Goal: Task Accomplishment & Management: Manage account settings

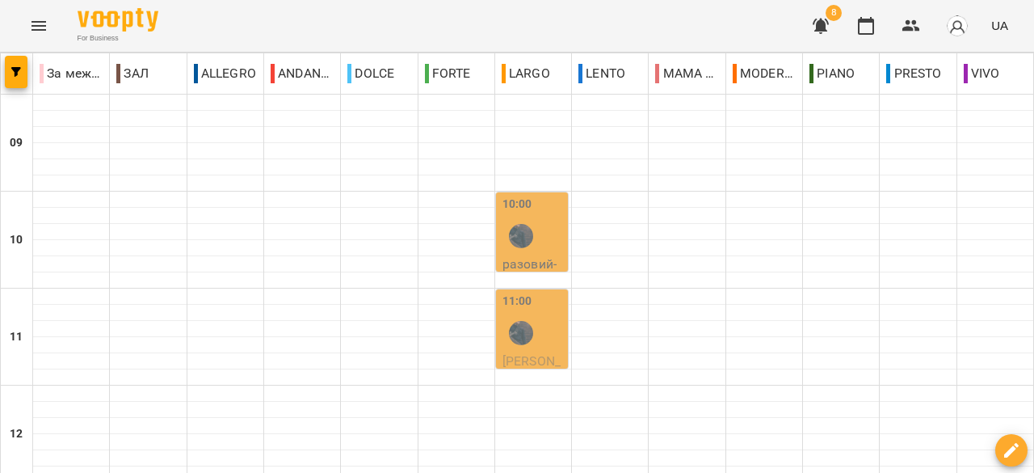
scroll to position [730, 0]
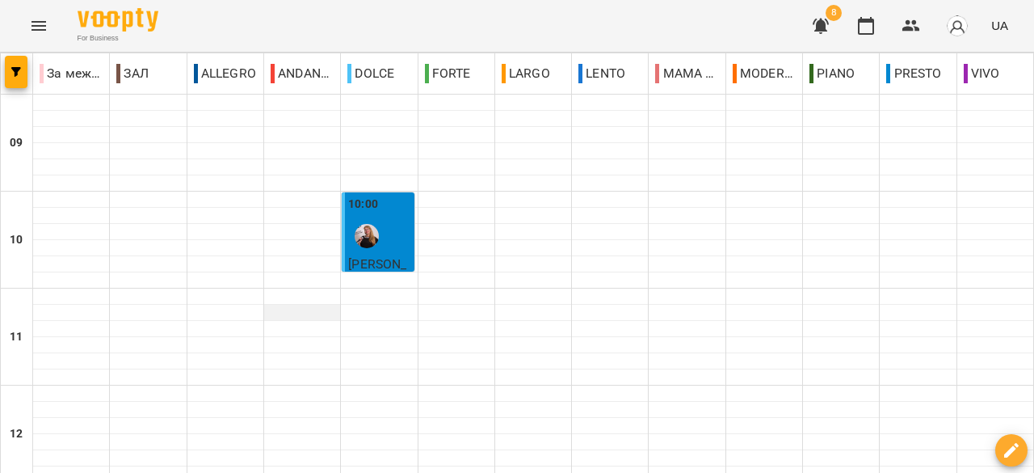
scroll to position [162, 0]
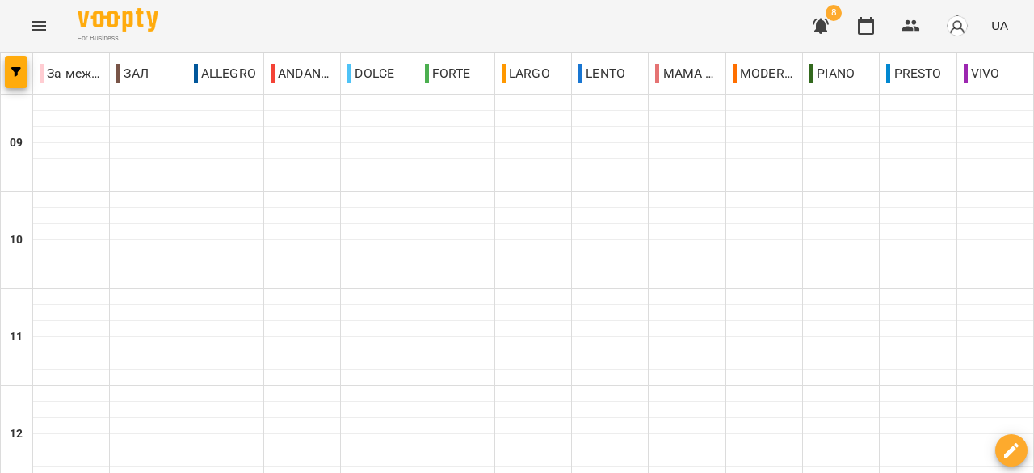
scroll to position [0, 0]
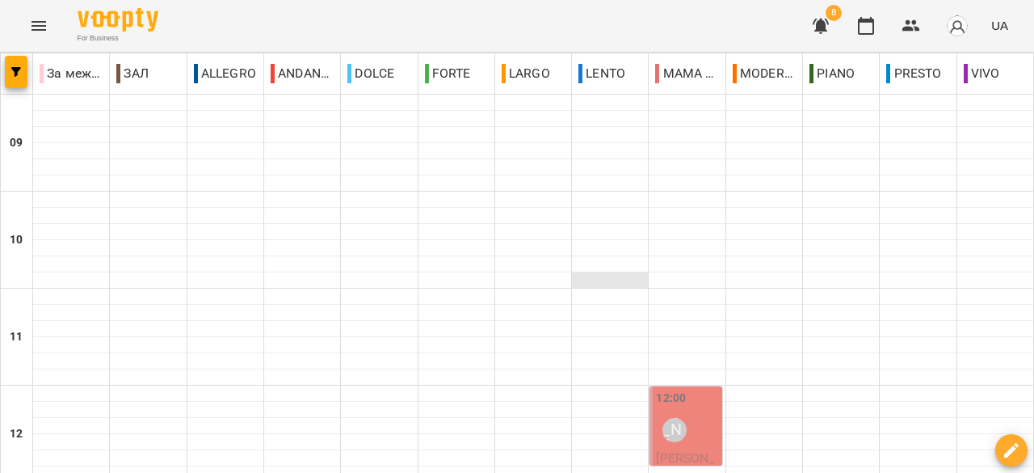
scroll to position [242, 0]
click at [688, 389] on div "12:00 [PERSON_NAME]" at bounding box center [687, 418] width 62 height 59
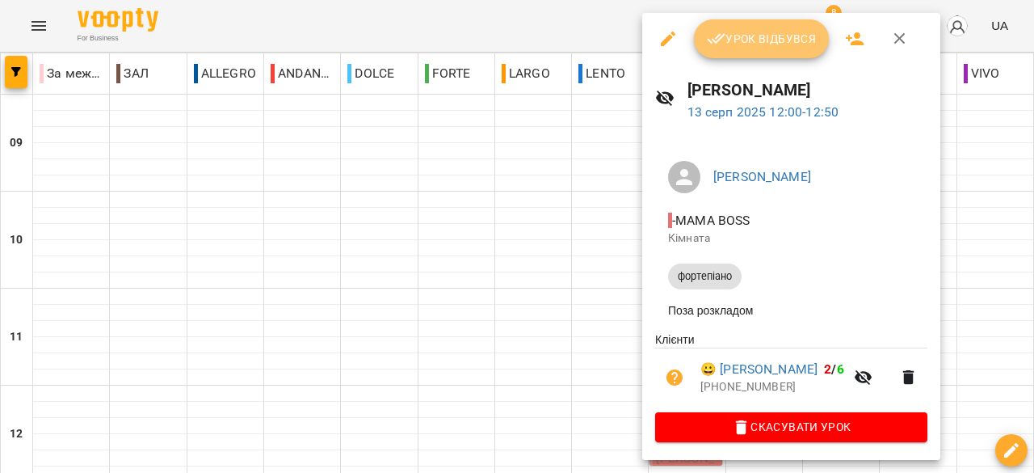
click at [753, 43] on span "Урок відбувся" at bounding box center [762, 38] width 110 height 19
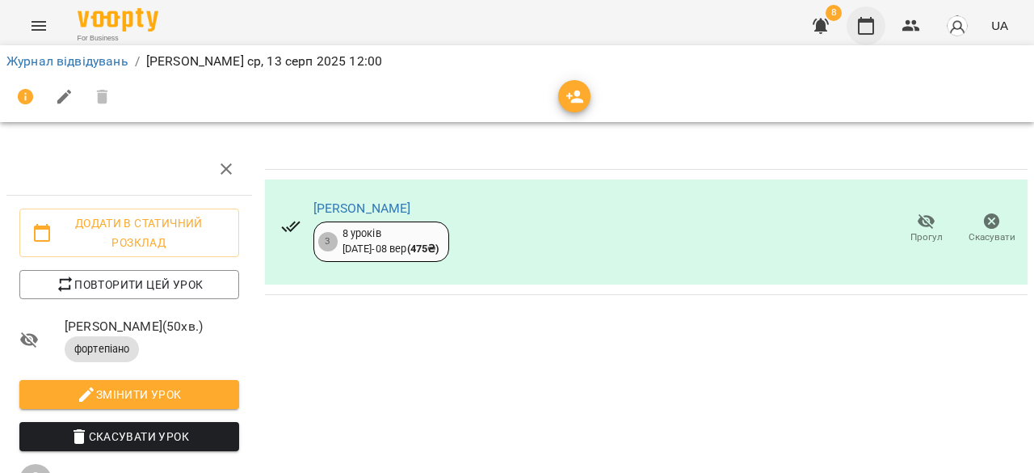
click at [861, 24] on icon "button" at bounding box center [865, 25] width 19 height 19
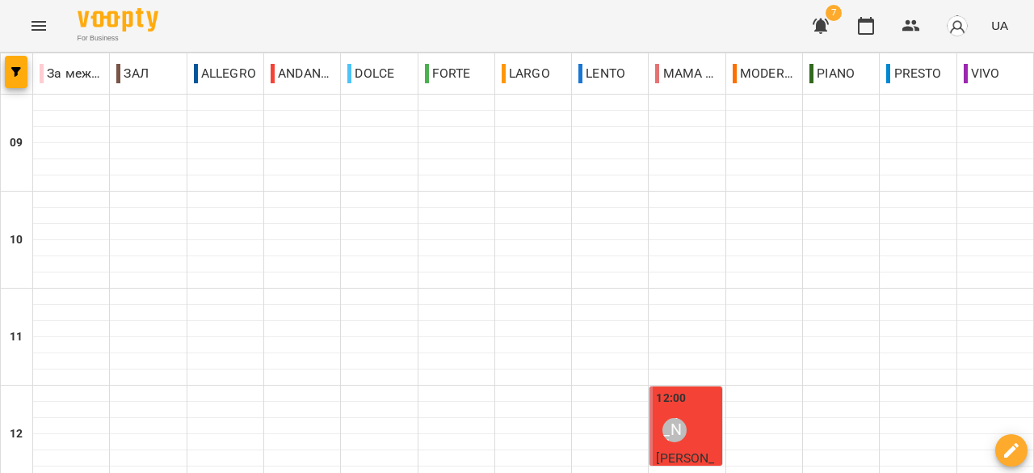
scroll to position [246, 0]
click at [693, 389] on div "12:00 [PERSON_NAME]" at bounding box center [687, 418] width 62 height 59
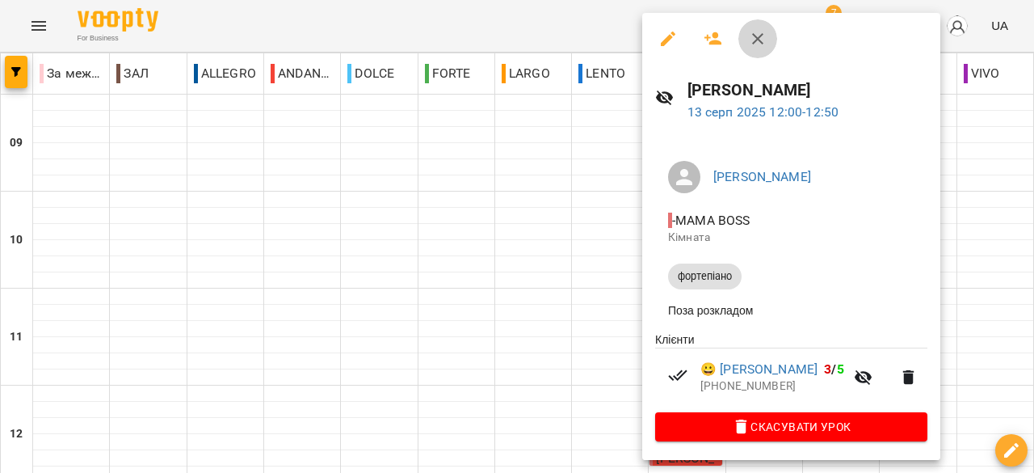
click at [766, 40] on icon "button" at bounding box center [757, 38] width 19 height 19
